Goal: Task Accomplishment & Management: Complete application form

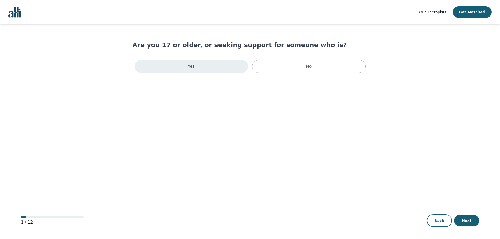
click at [188, 65] on div "Yes" at bounding box center [191, 66] width 113 height 13
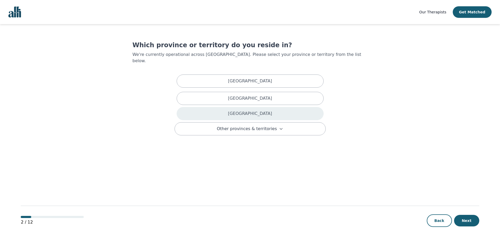
click at [274, 107] on div "[GEOGRAPHIC_DATA]" at bounding box center [250, 113] width 147 height 13
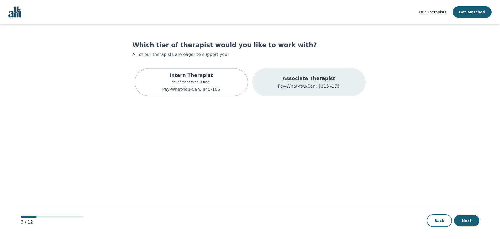
click at [321, 79] on p "Associate Therapist" at bounding box center [309, 78] width 62 height 7
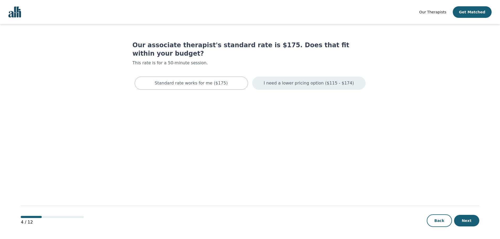
click at [293, 80] on p "I need a lower pricing option ($115 - $174)" at bounding box center [309, 83] width 90 height 6
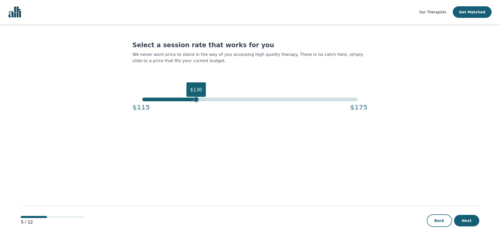
drag, startPoint x: 357, startPoint y: 99, endPoint x: 196, endPoint y: 108, distance: 161.5
click at [196, 108] on div "$130 $115 $175" at bounding box center [250, 105] width 235 height 14
